Goal: Find specific page/section: Find specific page/section

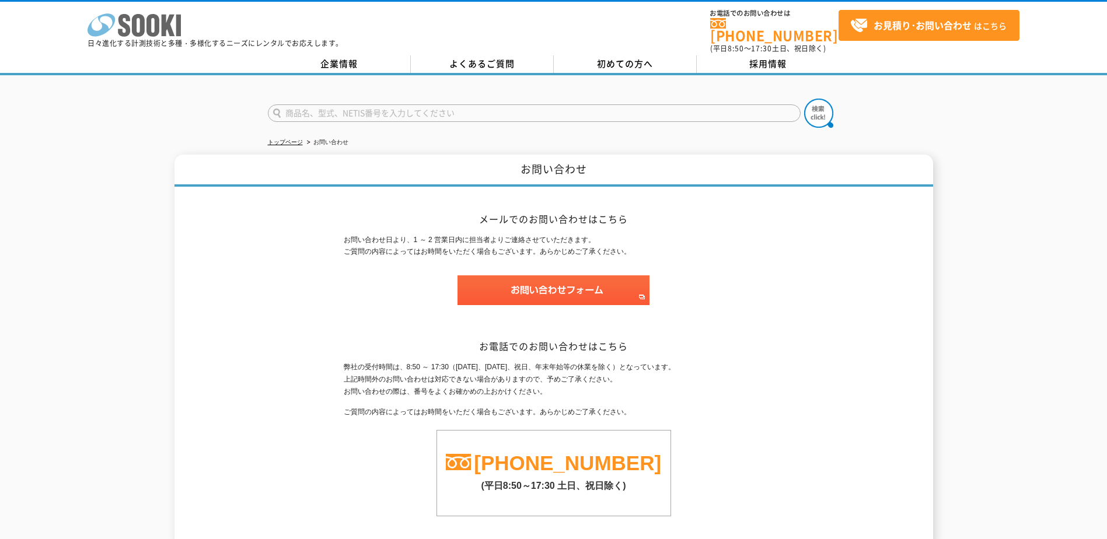
click at [178, 25] on rect at bounding box center [178, 26] width 5 height 22
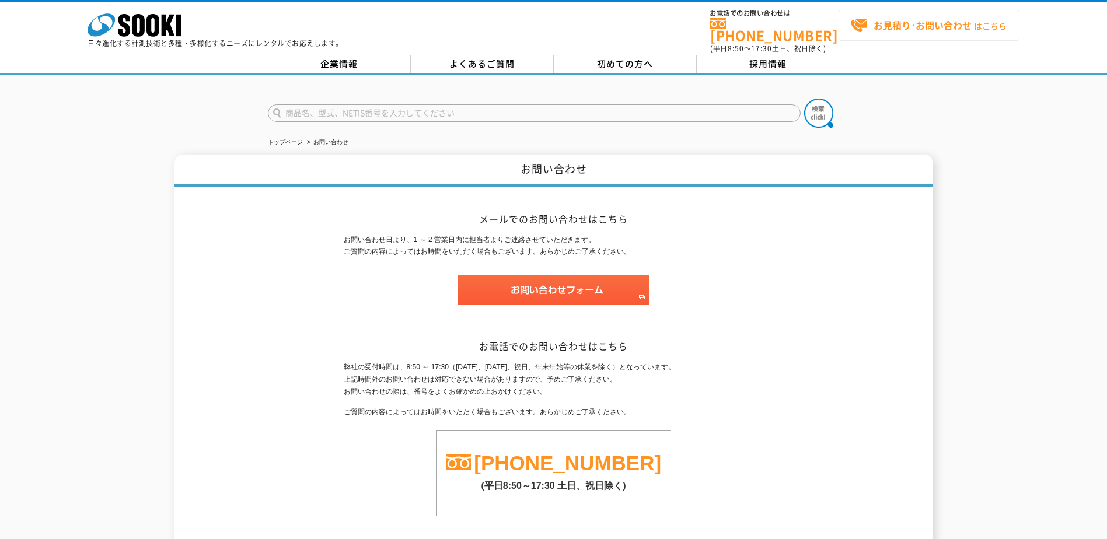
click at [947, 26] on strong "お見積り･お問い合わせ" at bounding box center [923, 25] width 98 height 14
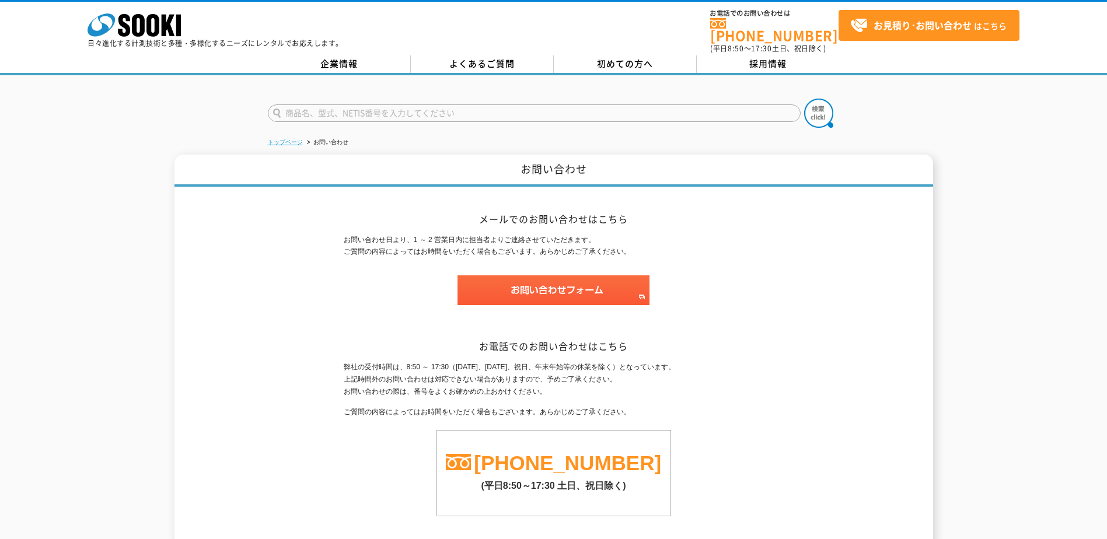
click at [299, 139] on link "トップページ" at bounding box center [285, 142] width 35 height 6
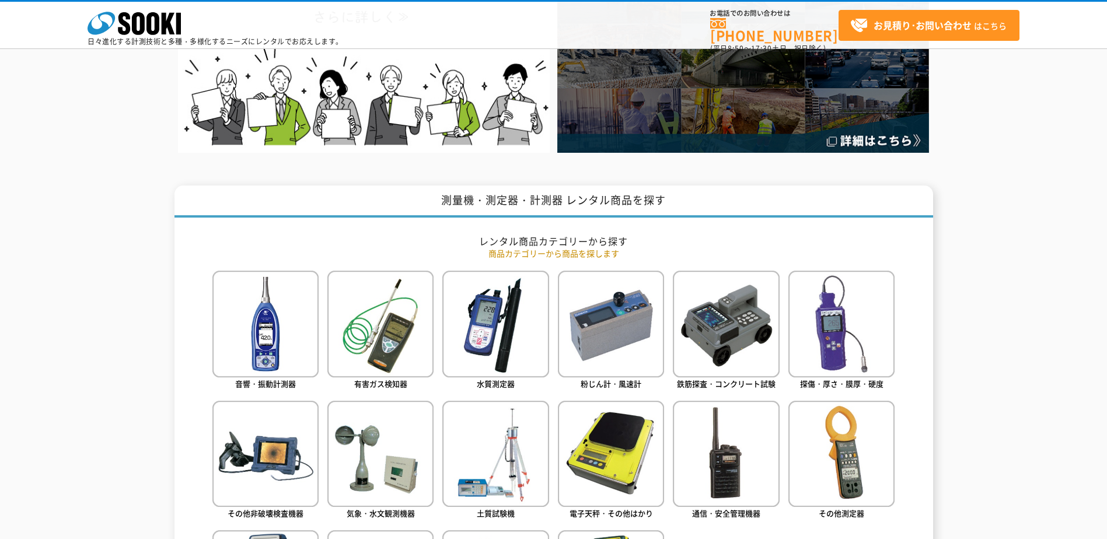
scroll to position [350, 0]
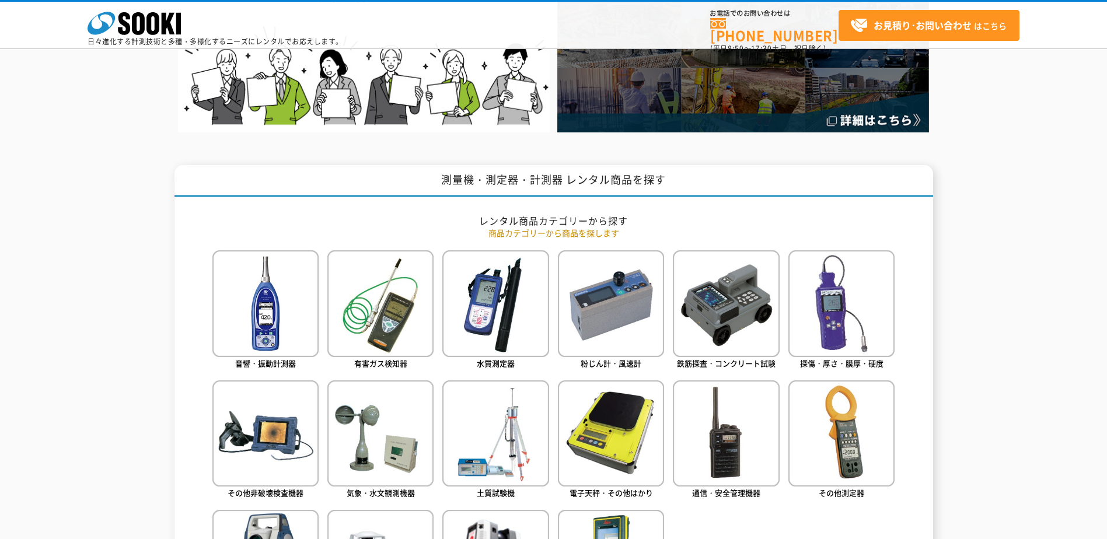
click at [545, 234] on p "商品カテゴリーから商品を探します" at bounding box center [553, 233] width 683 height 12
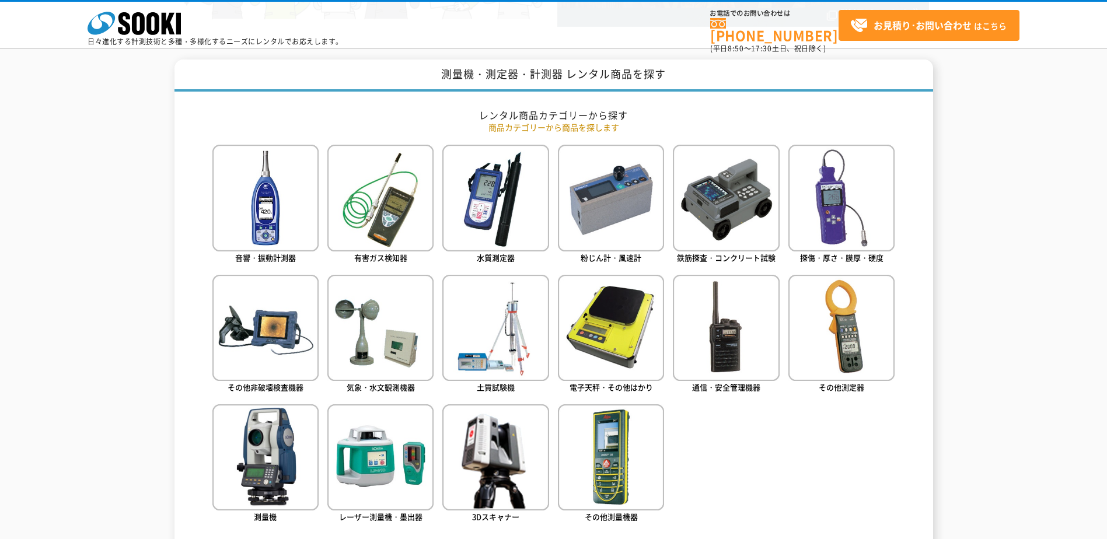
scroll to position [467, 0]
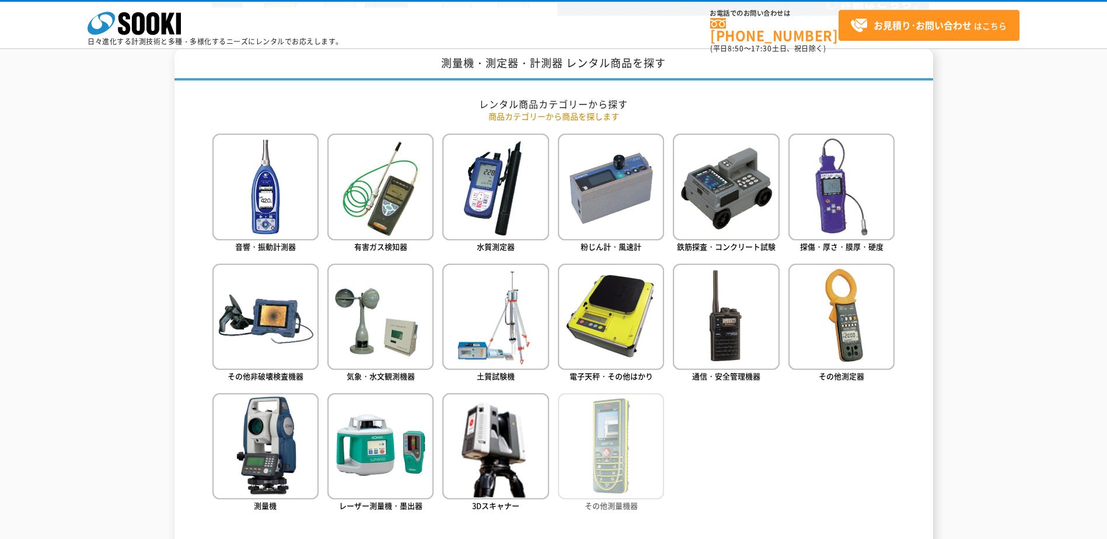
click at [616, 463] on img at bounding box center [611, 446] width 106 height 106
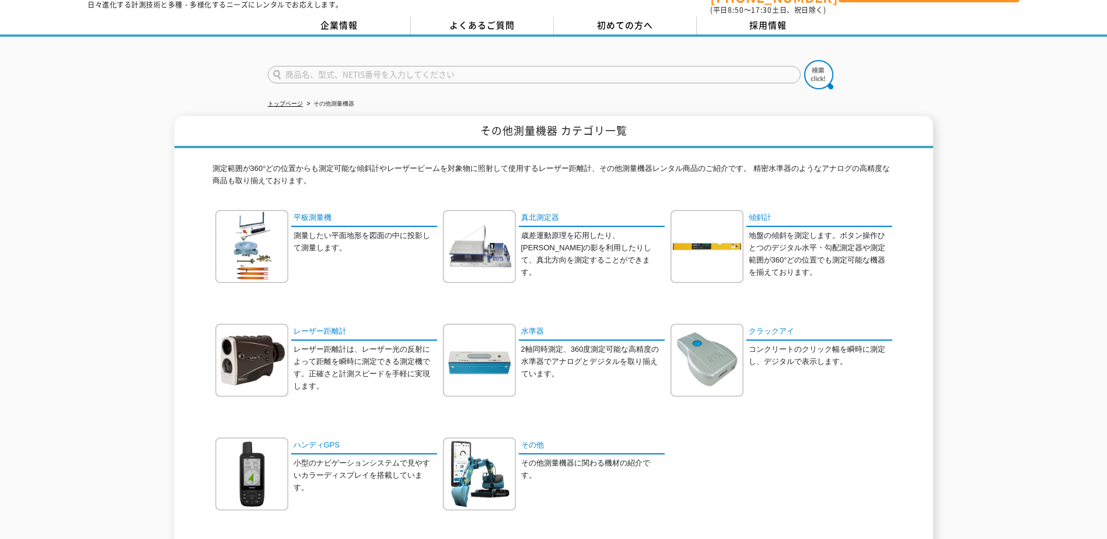
scroll to position [58, 0]
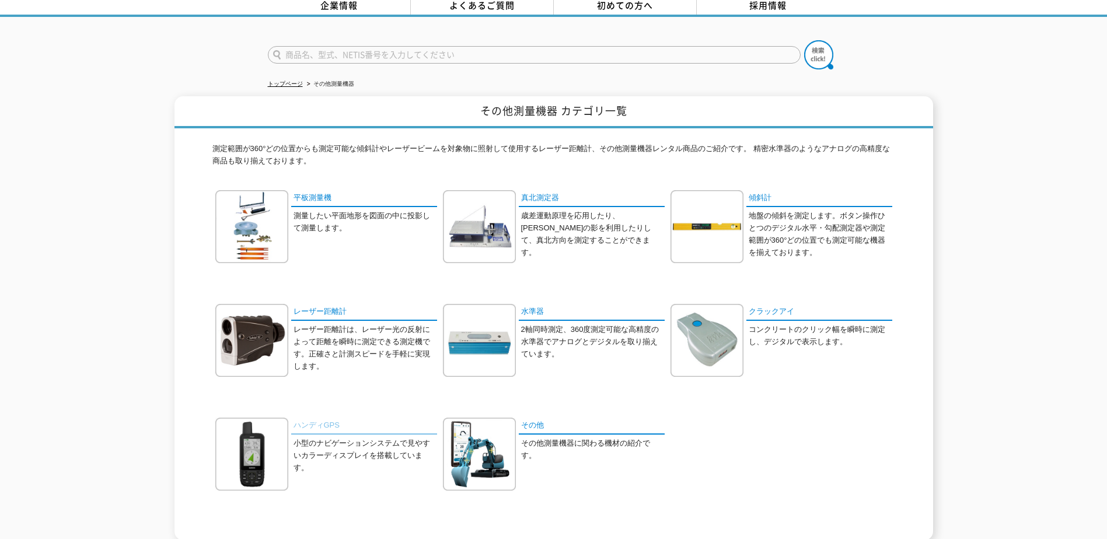
click at [330, 418] on link "ハンディGPS" at bounding box center [364, 426] width 146 height 17
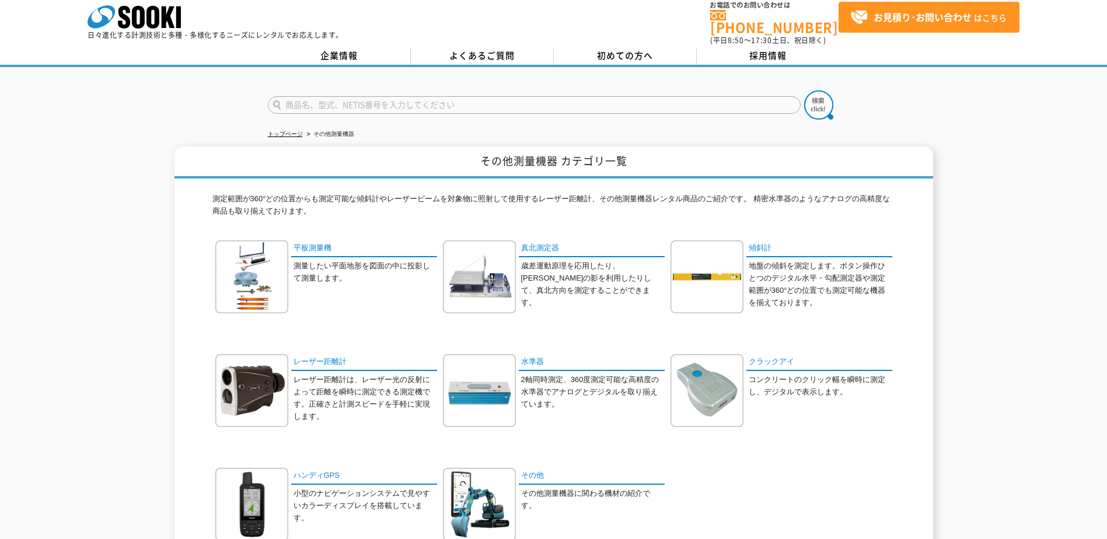
scroll to position [0, 0]
